Goal: Task Accomplishment & Management: Use online tool/utility

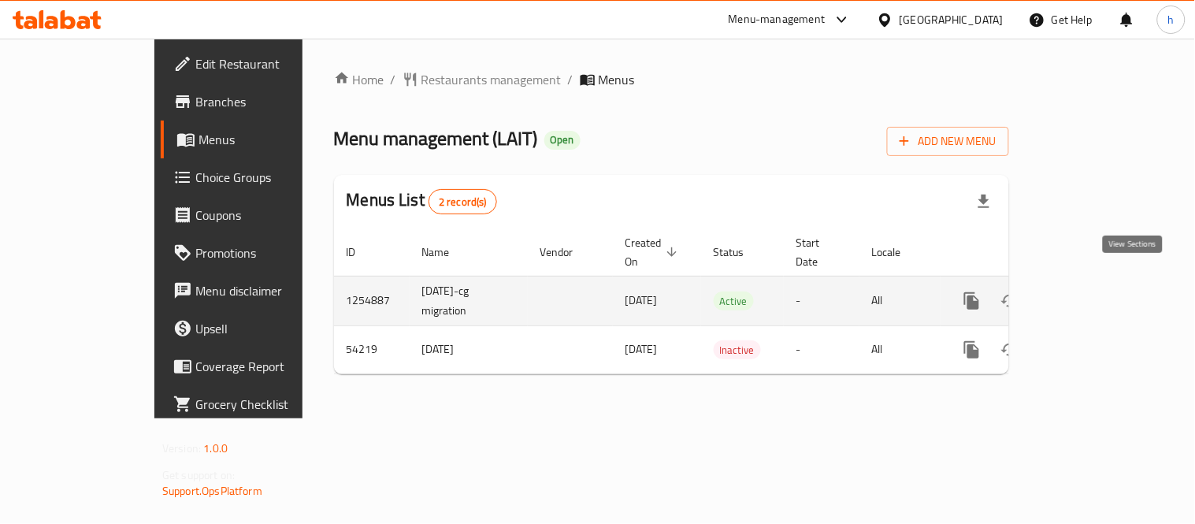
click at [1092, 294] on icon "enhanced table" at bounding box center [1085, 301] width 14 height 14
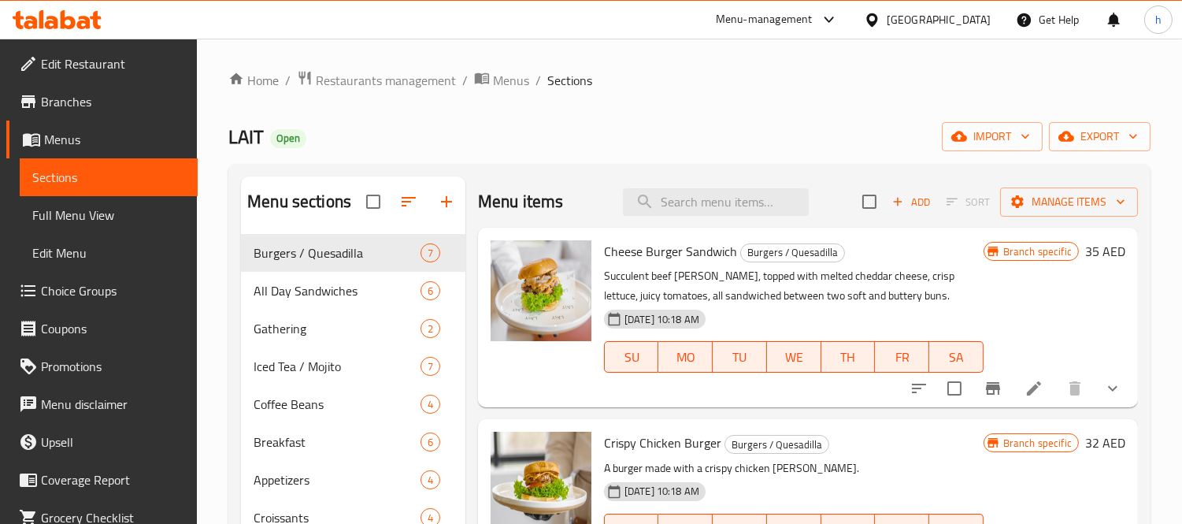
click at [73, 292] on span "Choice Groups" at bounding box center [113, 290] width 144 height 19
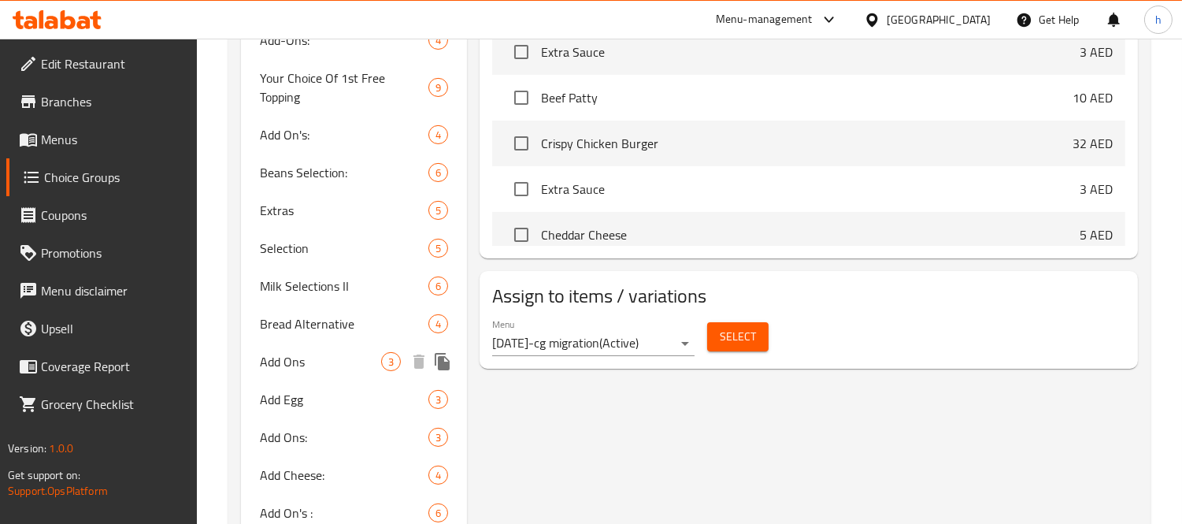
scroll to position [787, 0]
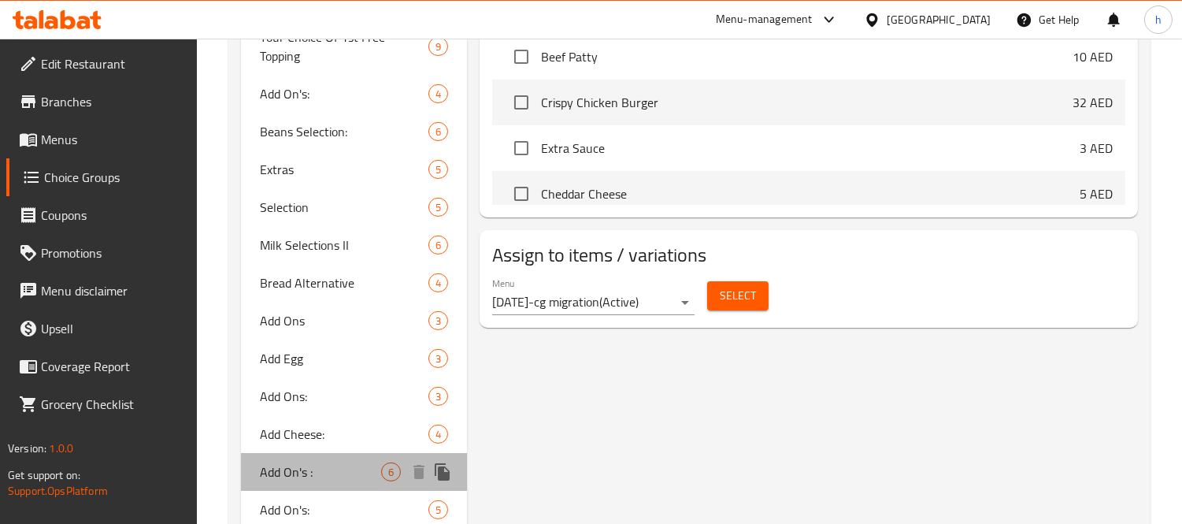
click at [280, 462] on span "Add On's :" at bounding box center [320, 471] width 121 height 19
click at [284, 462] on span "Add On's :" at bounding box center [320, 471] width 121 height 19
type input "Add On's :"
type input "إضافات:"
type input "6"
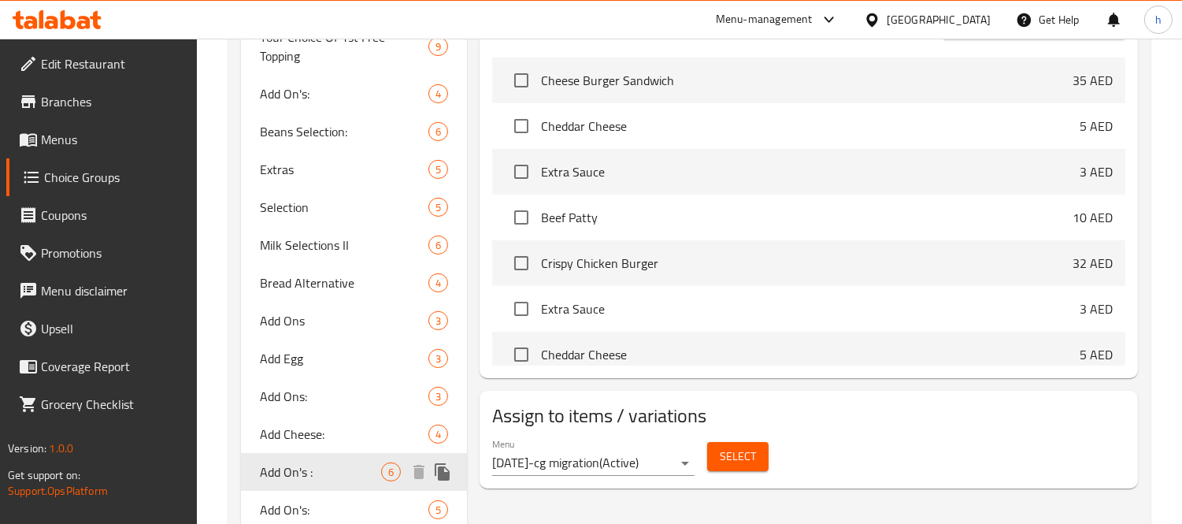
click at [284, 462] on span "Add On's :" at bounding box center [320, 471] width 121 height 19
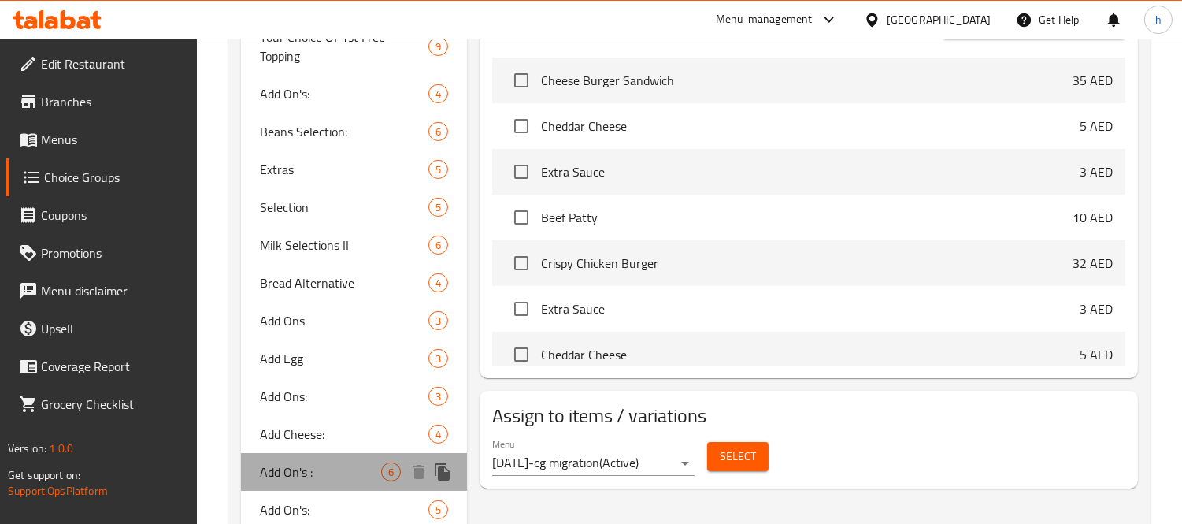
click at [284, 462] on span "Add On's :" at bounding box center [320, 471] width 121 height 19
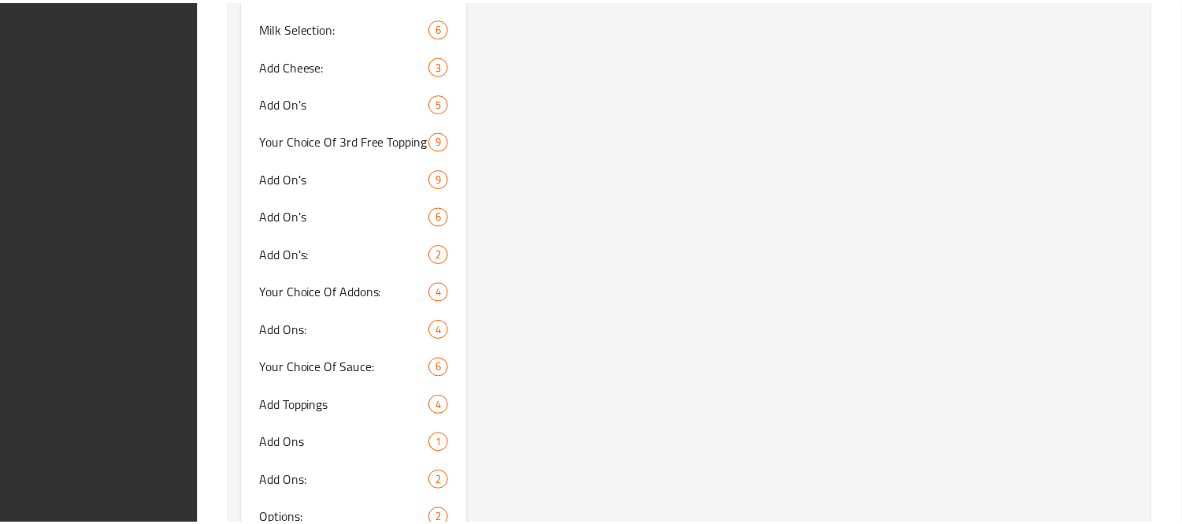
scroll to position [1502, 0]
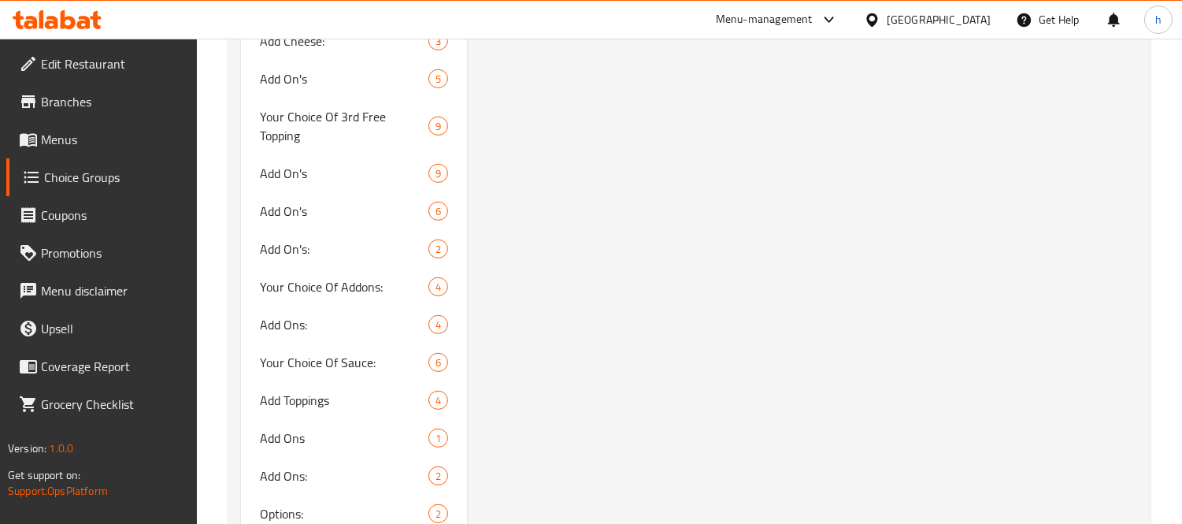
click at [69, 17] on icon at bounding box center [68, 19] width 15 height 19
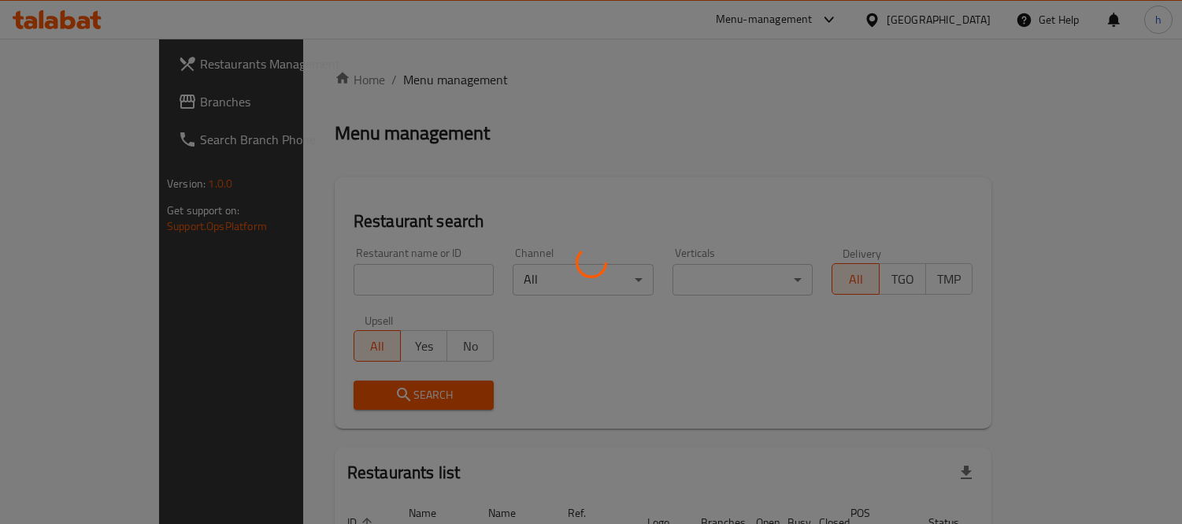
scroll to position [104, 0]
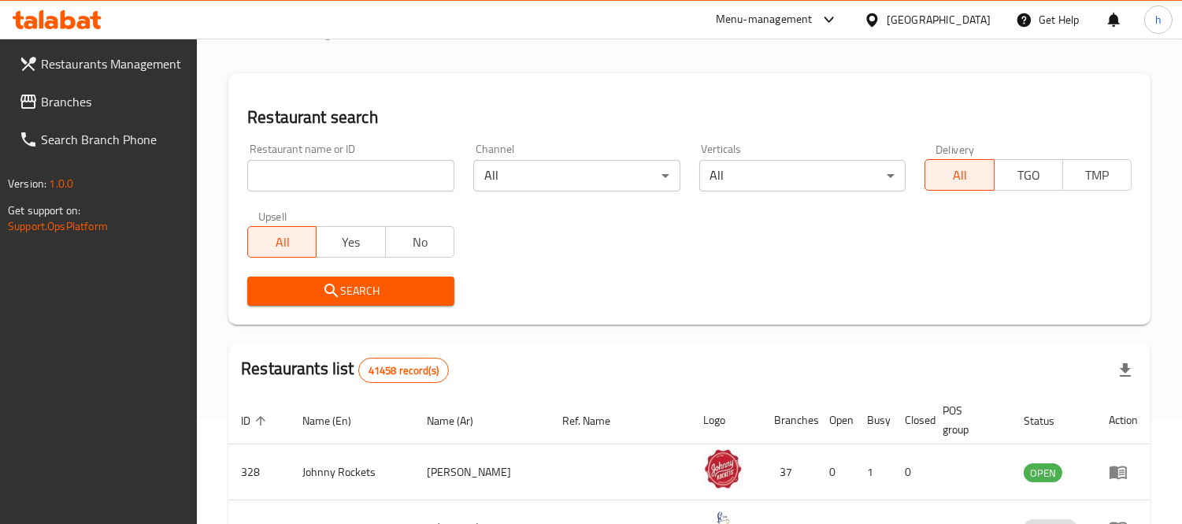
click at [80, 105] on div "Restaurants Management Branches Search Branch Phone Version: 1.0.0 Get support …" at bounding box center [591, 451] width 1182 height 1033
click at [90, 99] on span "Branches" at bounding box center [113, 101] width 144 height 19
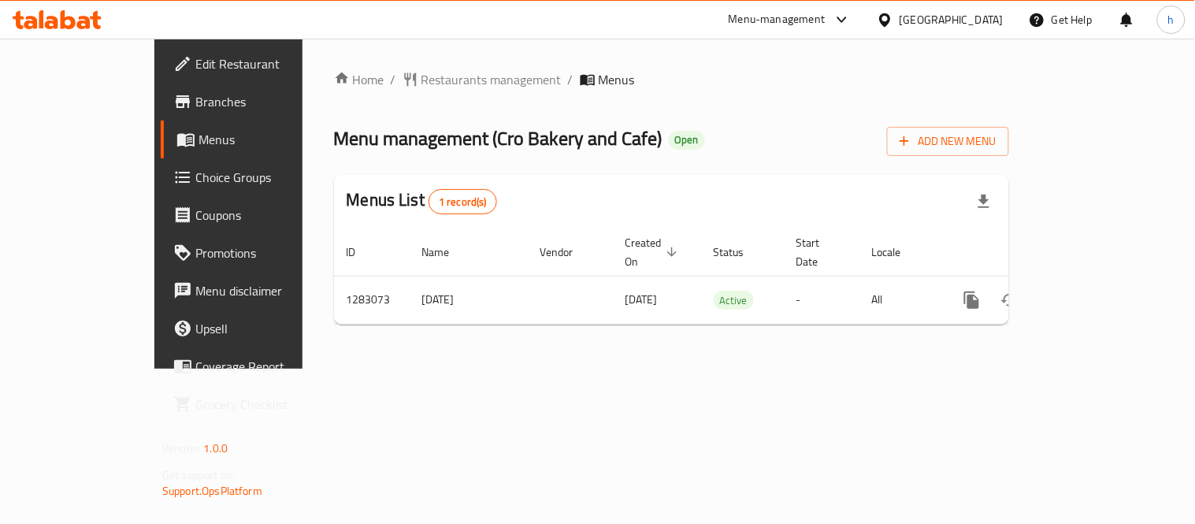
click at [195, 179] on span "Choice Groups" at bounding box center [268, 177] width 146 height 19
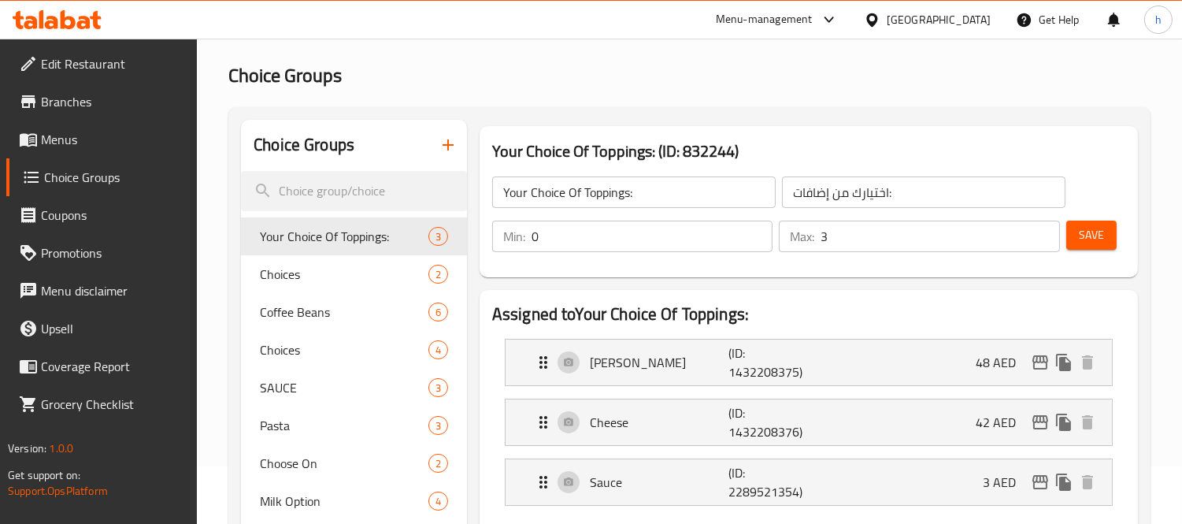
scroll to position [87, 0]
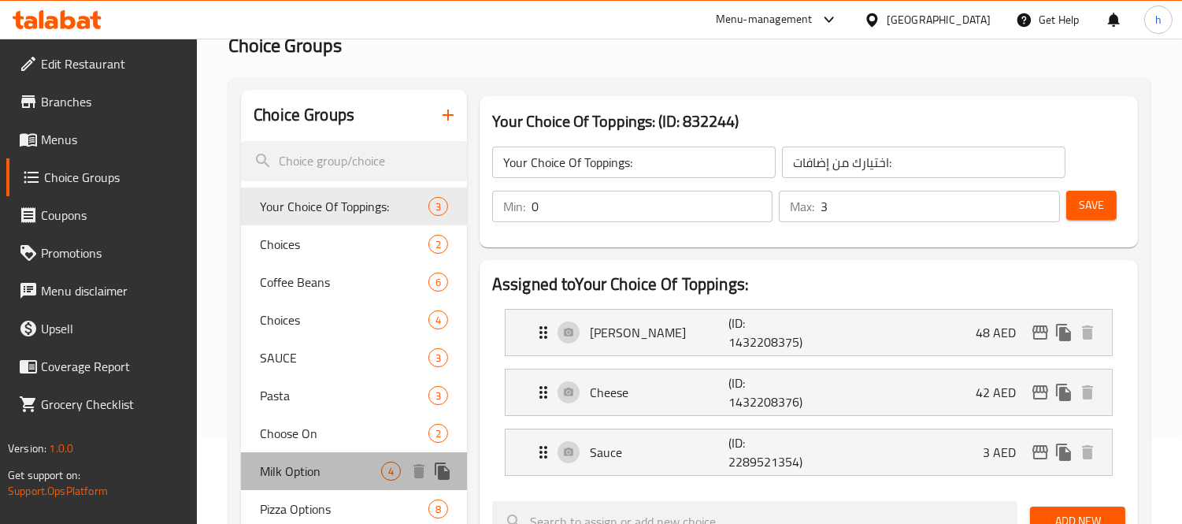
click at [279, 469] on span "Milk Option" at bounding box center [320, 470] width 121 height 19
type input "Milk Option"
type input "خيار الحليب"
type input "1"
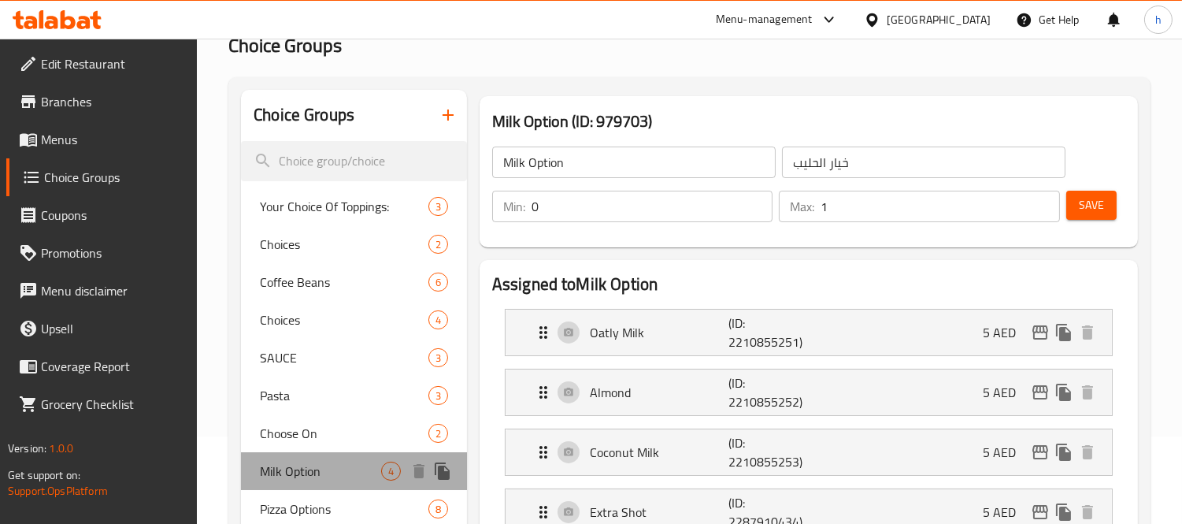
click at [279, 469] on span "Milk Option" at bounding box center [320, 470] width 121 height 19
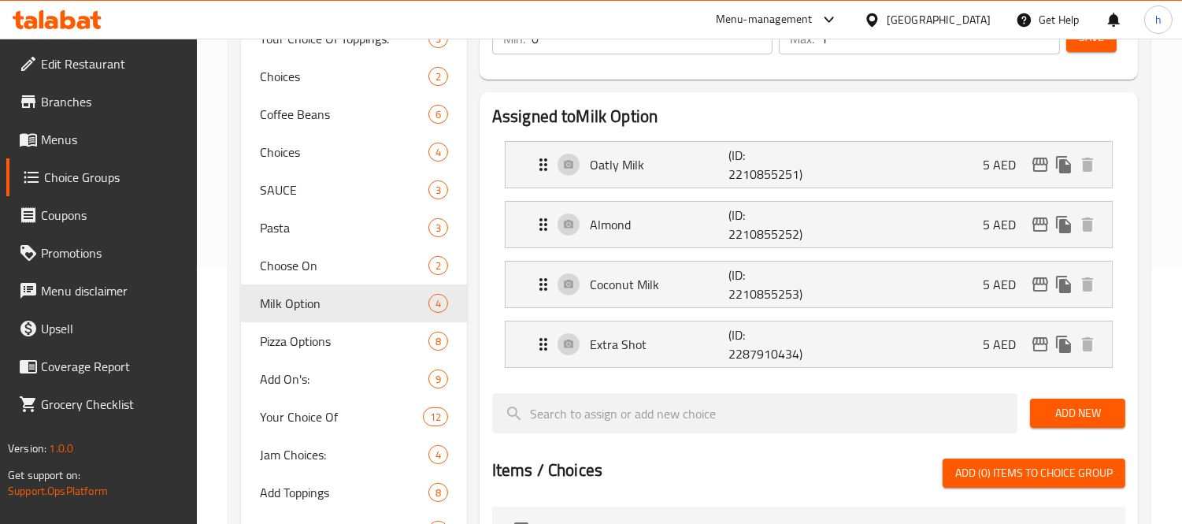
scroll to position [262, 0]
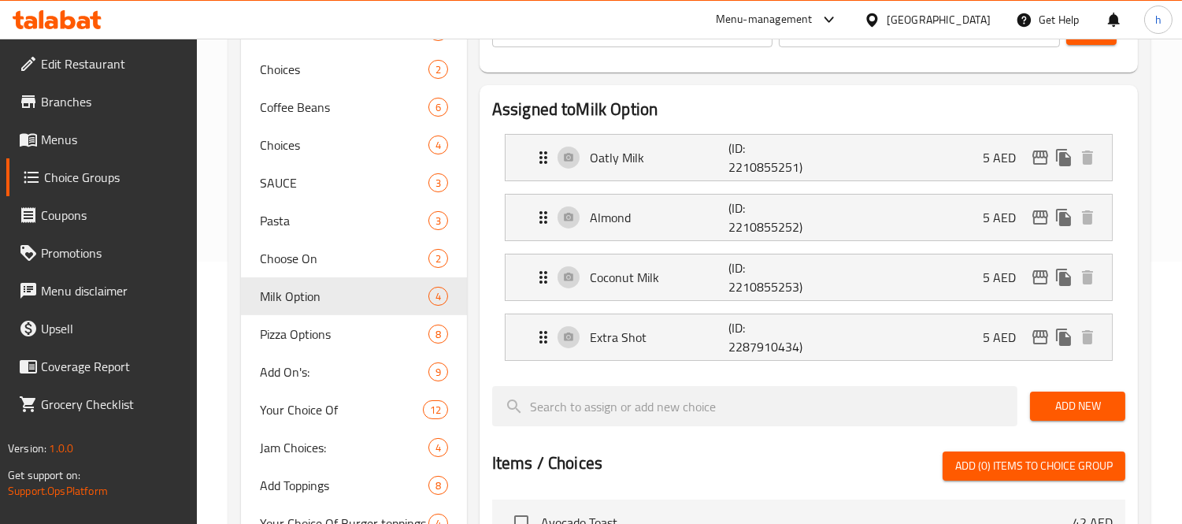
click at [480, 376] on div "Assigned to Milk Option Oatly Milk (ID: 2210855251) 5 AED Name (En) Oatly Milk …" at bounding box center [809, 452] width 658 height 735
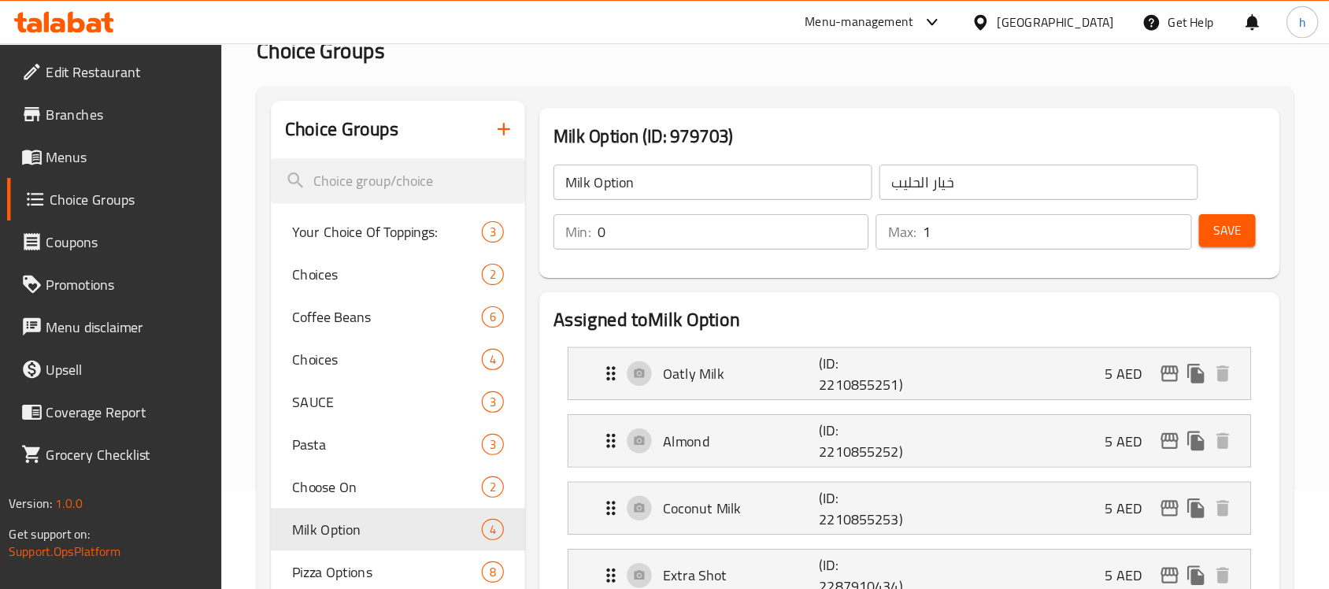
scroll to position [87, 0]
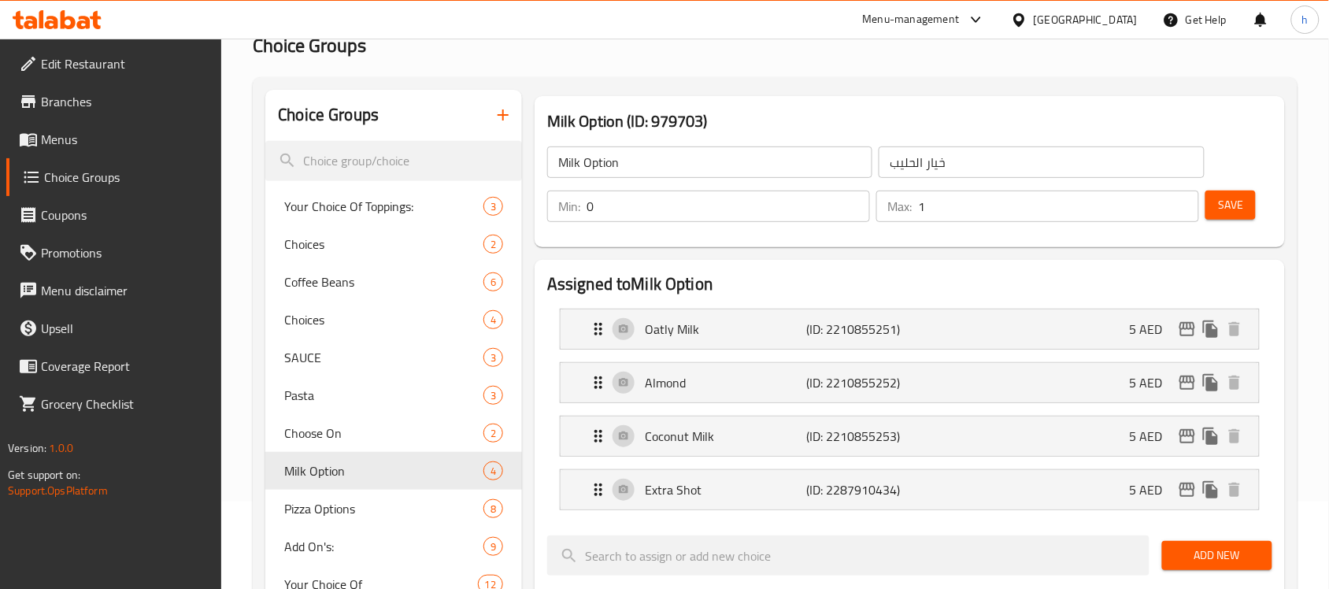
click at [59, 13] on icon at bounding box center [57, 19] width 89 height 19
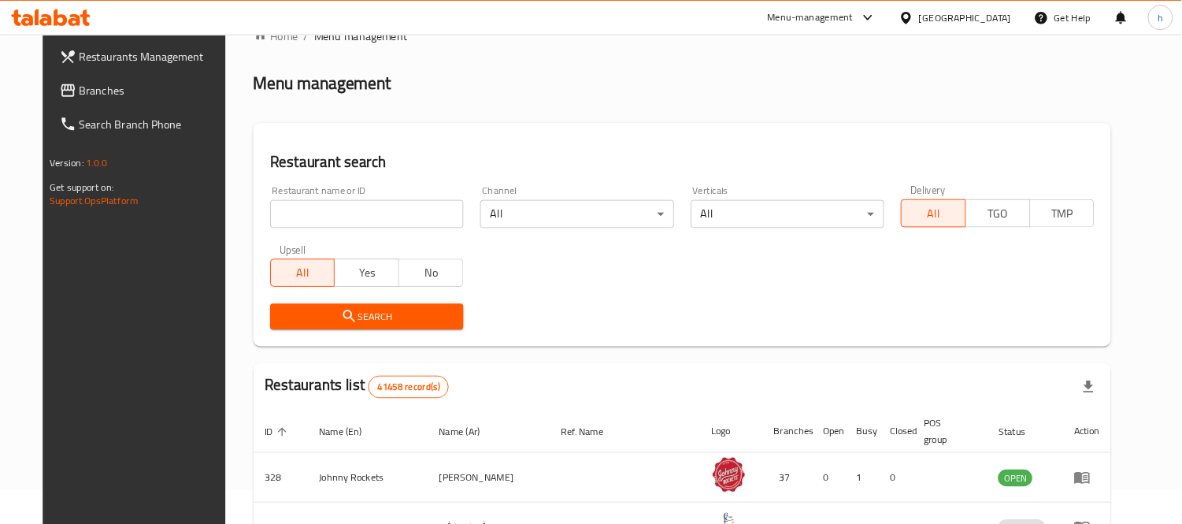
scroll to position [39, 0]
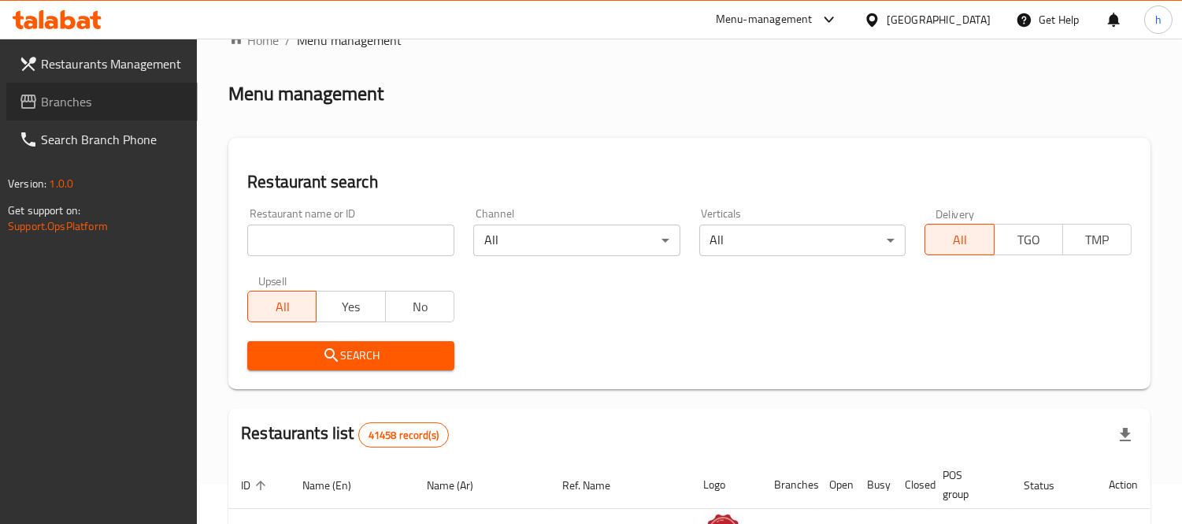
click at [73, 99] on span "Branches" at bounding box center [113, 101] width 144 height 19
